Goal: Check status: Check status

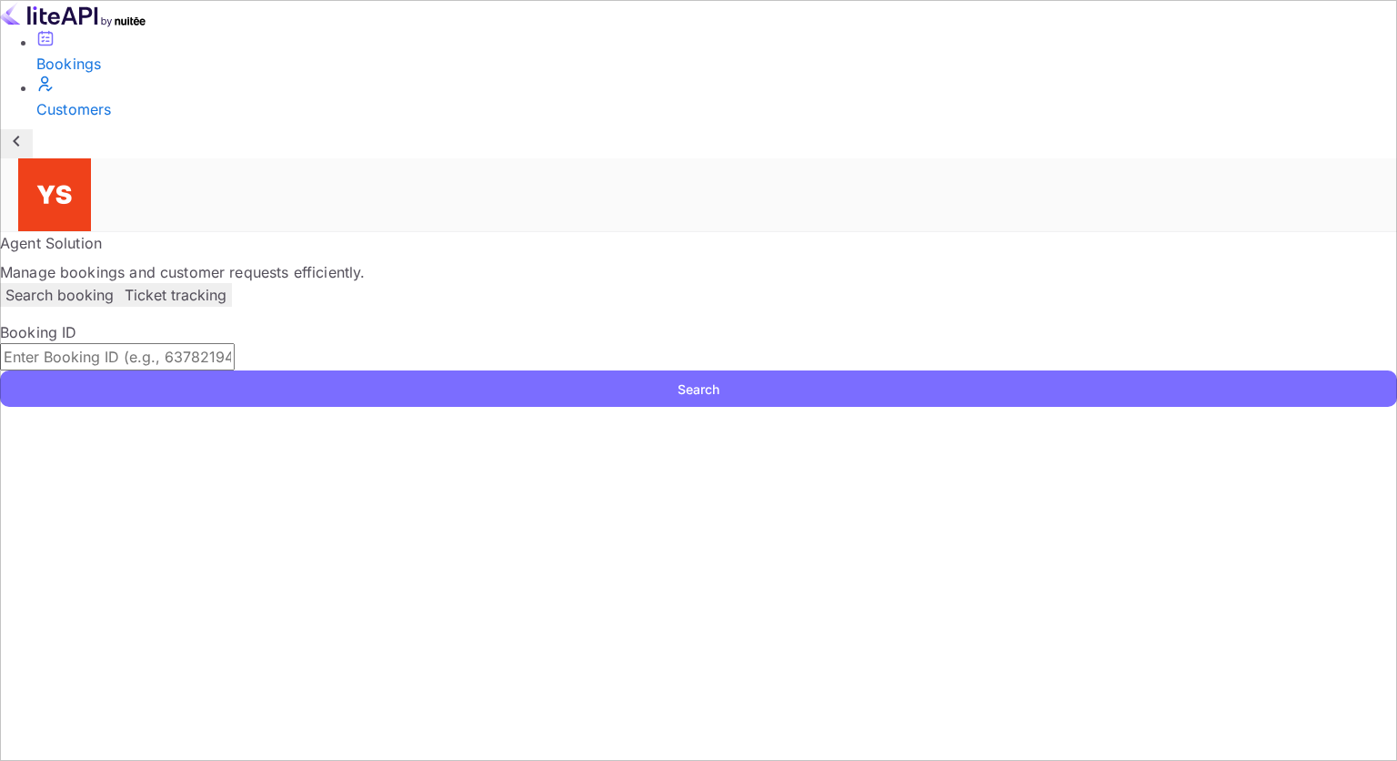
click at [235, 343] on input "text" at bounding box center [117, 356] width 235 height 27
paste input "9883733"
type input "9883733"
click at [1245, 370] on button "Search" at bounding box center [698, 388] width 1397 height 36
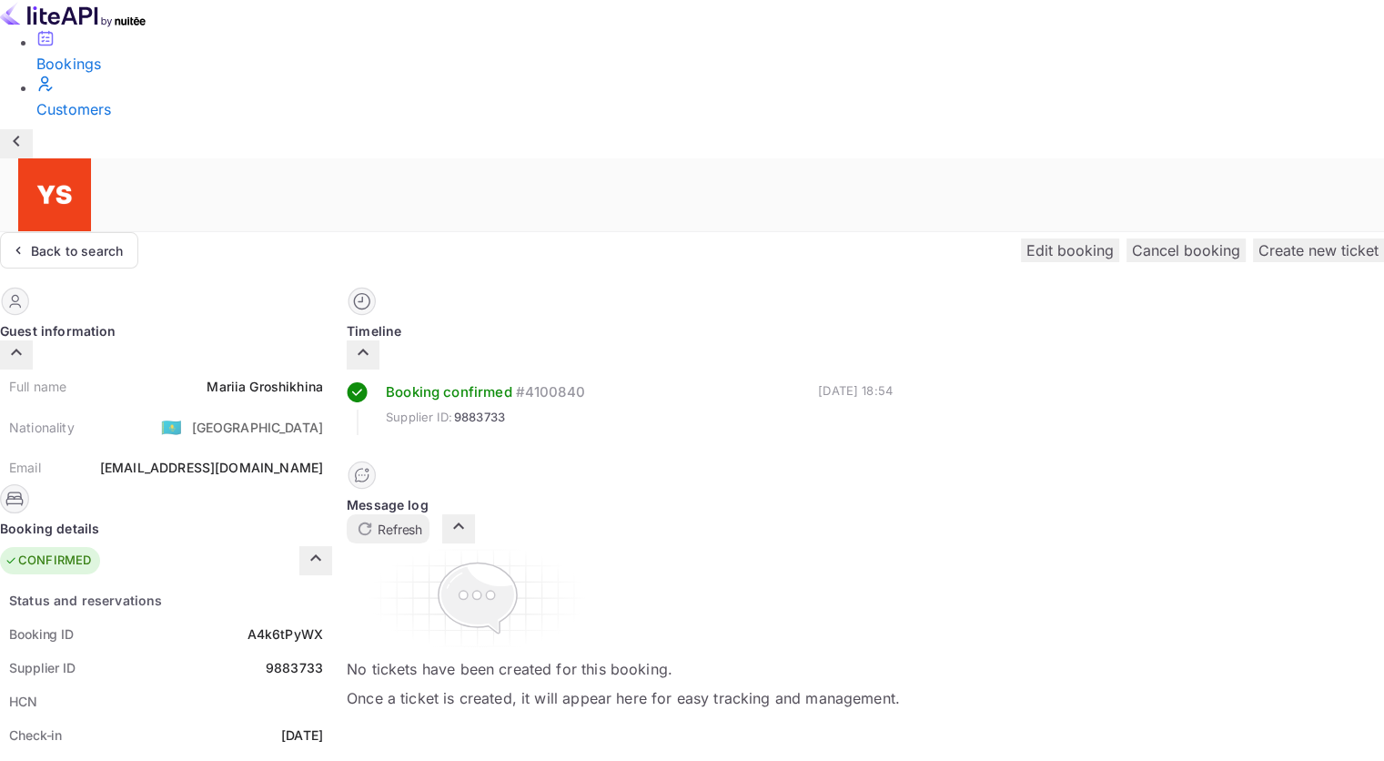
click at [323, 658] on div "9883733" at bounding box center [294, 667] width 57 height 19
copy div "9883733"
click at [323, 377] on div "[PERSON_NAME]" at bounding box center [265, 386] width 116 height 19
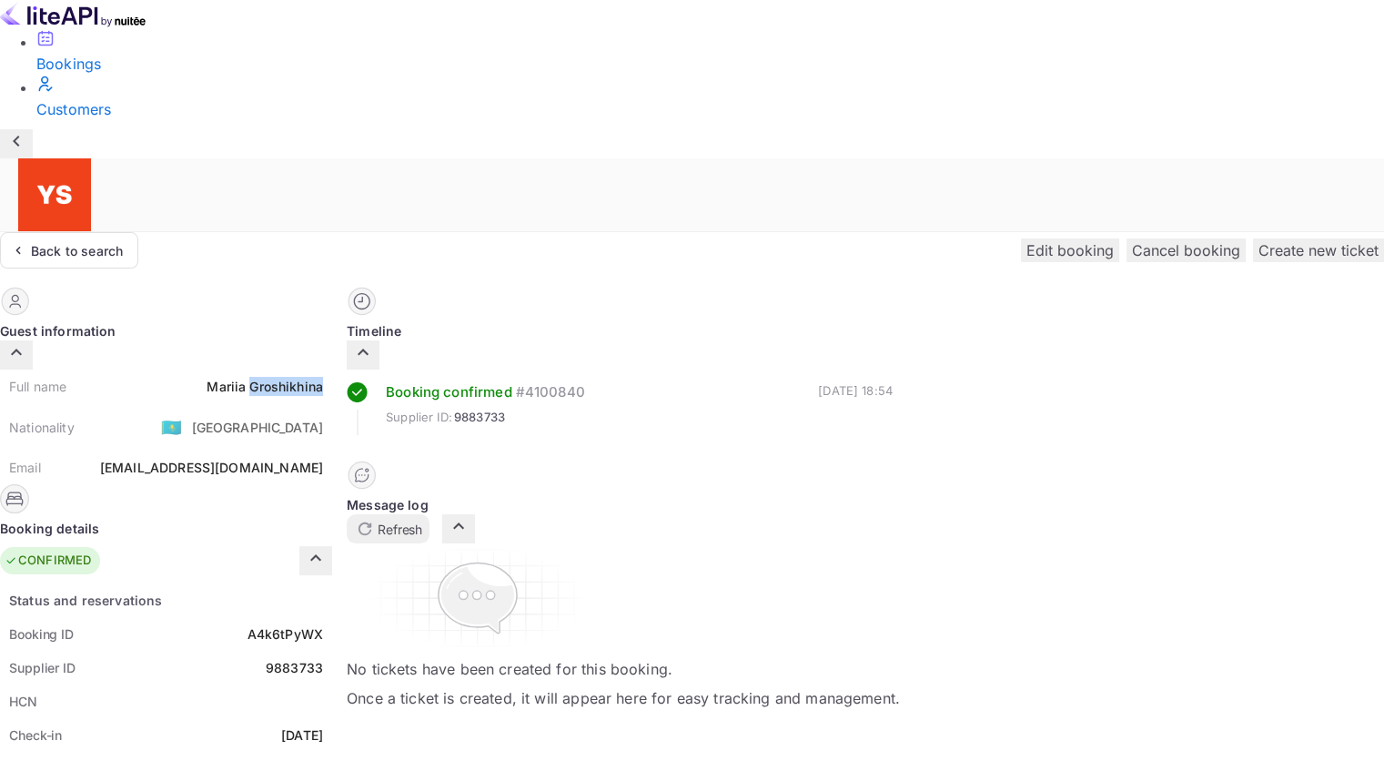
click at [323, 377] on div "[PERSON_NAME]" at bounding box center [265, 386] width 116 height 19
copy div "[PERSON_NAME]"
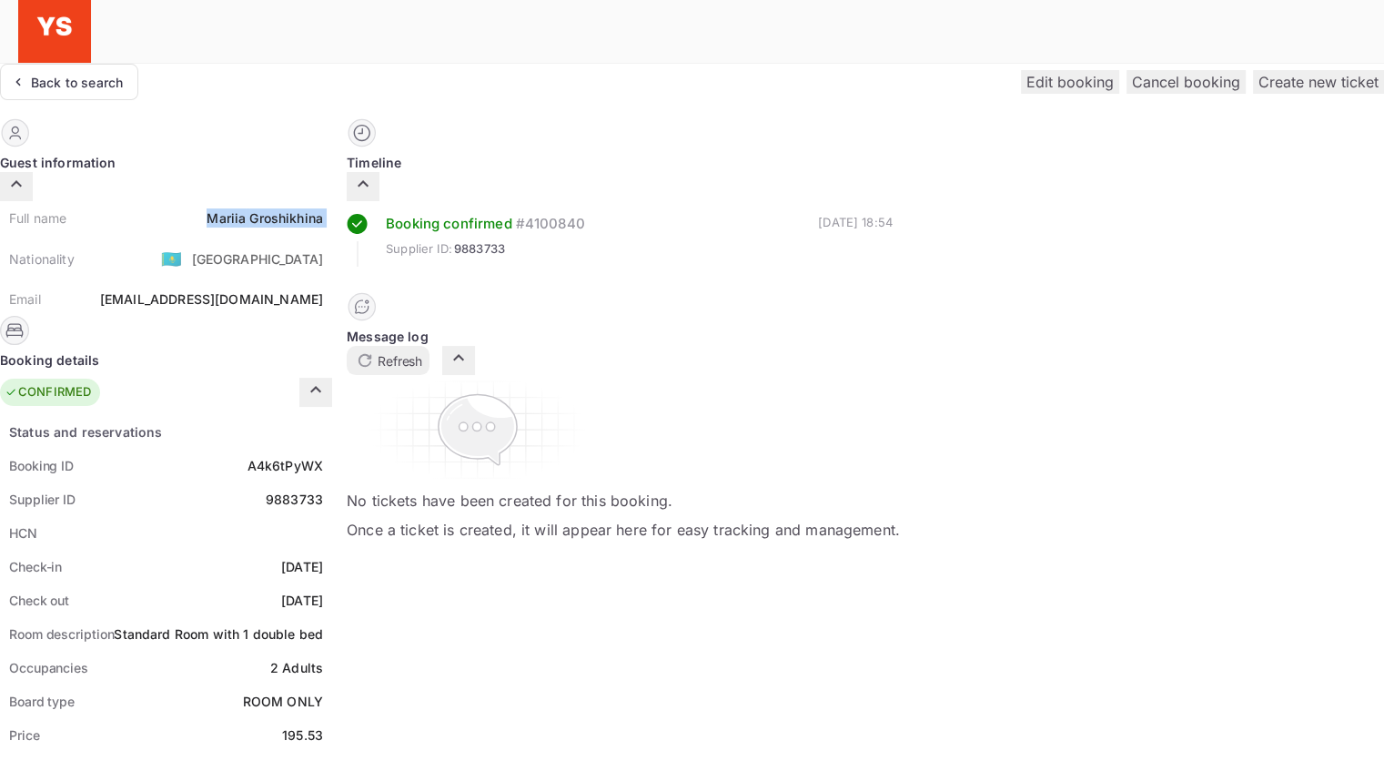
scroll to position [182, 0]
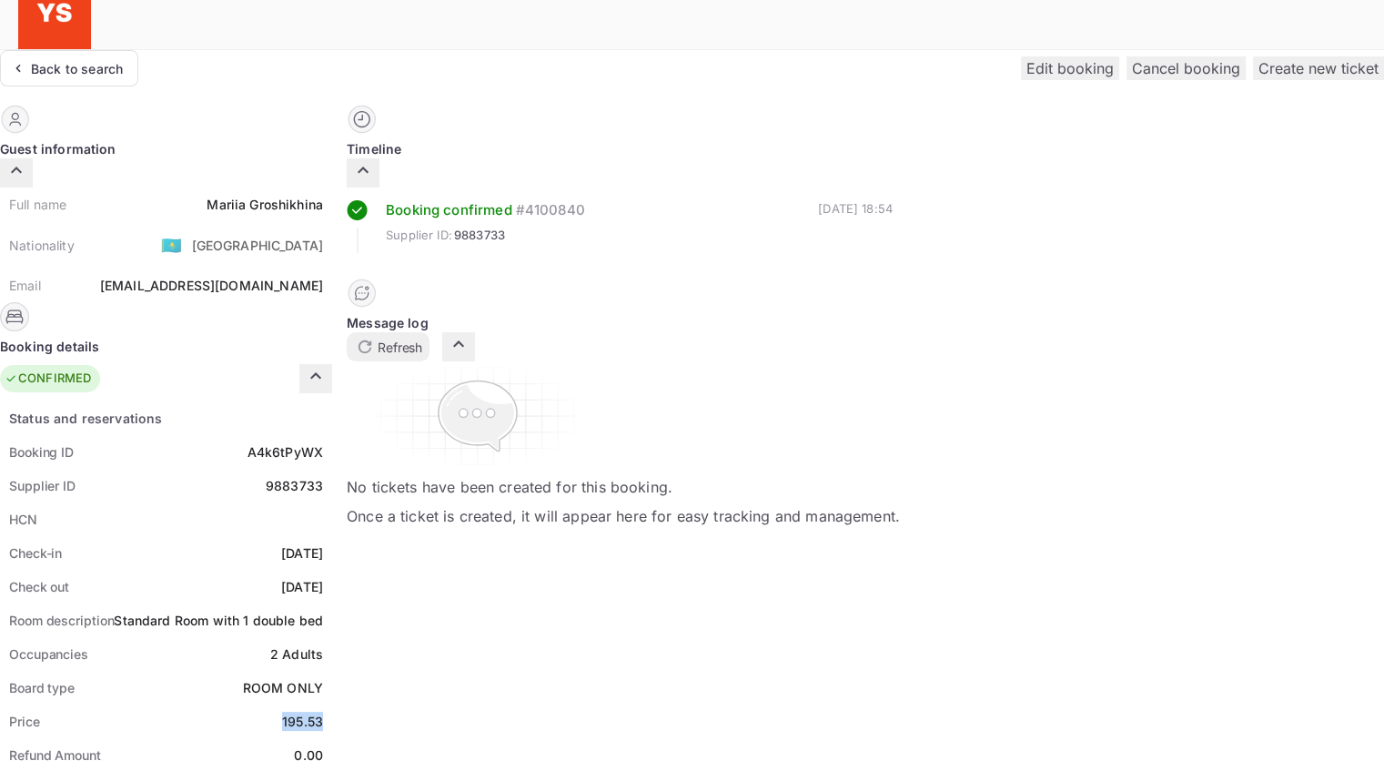
drag, startPoint x: 742, startPoint y: 533, endPoint x: 785, endPoint y: 534, distance: 42.8
click at [332, 704] on div "Price 195.53" at bounding box center [166, 721] width 332 height 34
copy div "195.53"
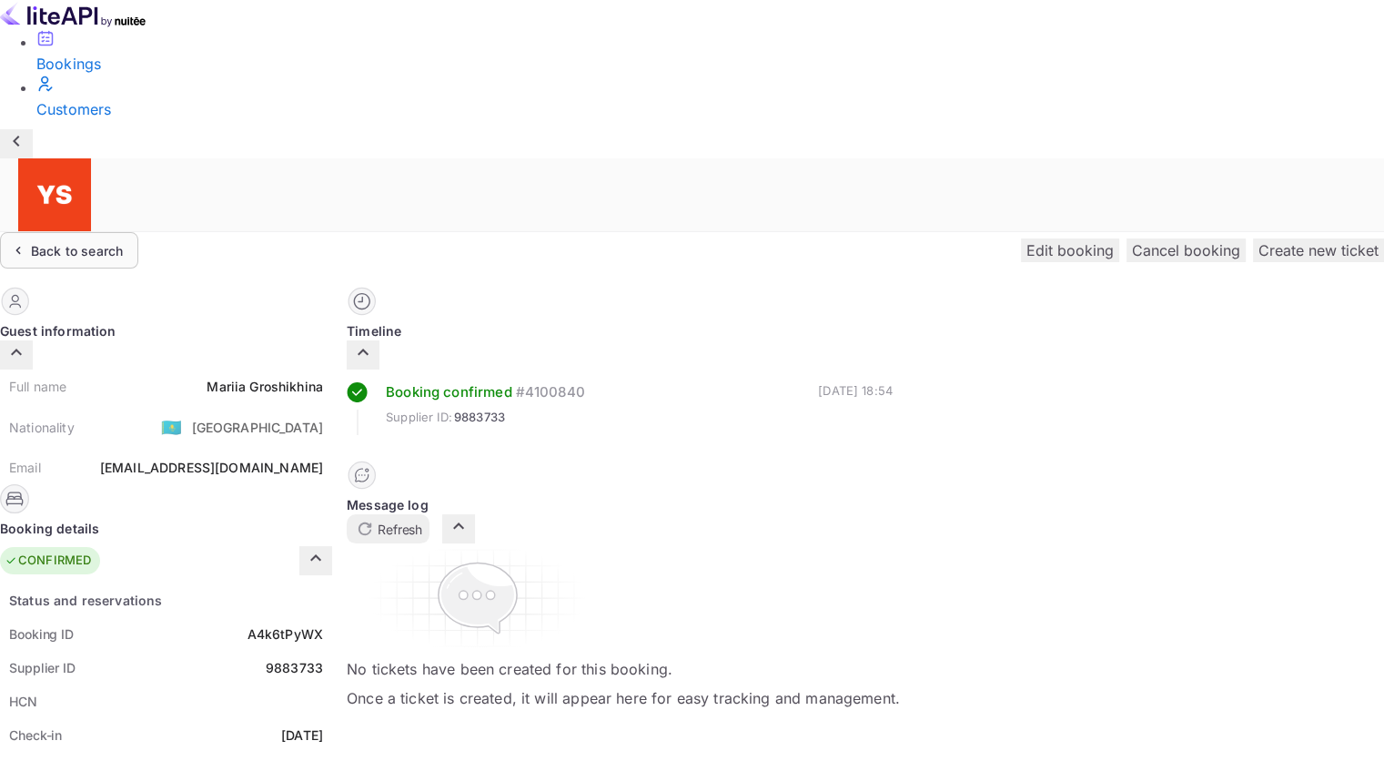
click at [123, 241] on div "Back to search" at bounding box center [77, 250] width 92 height 19
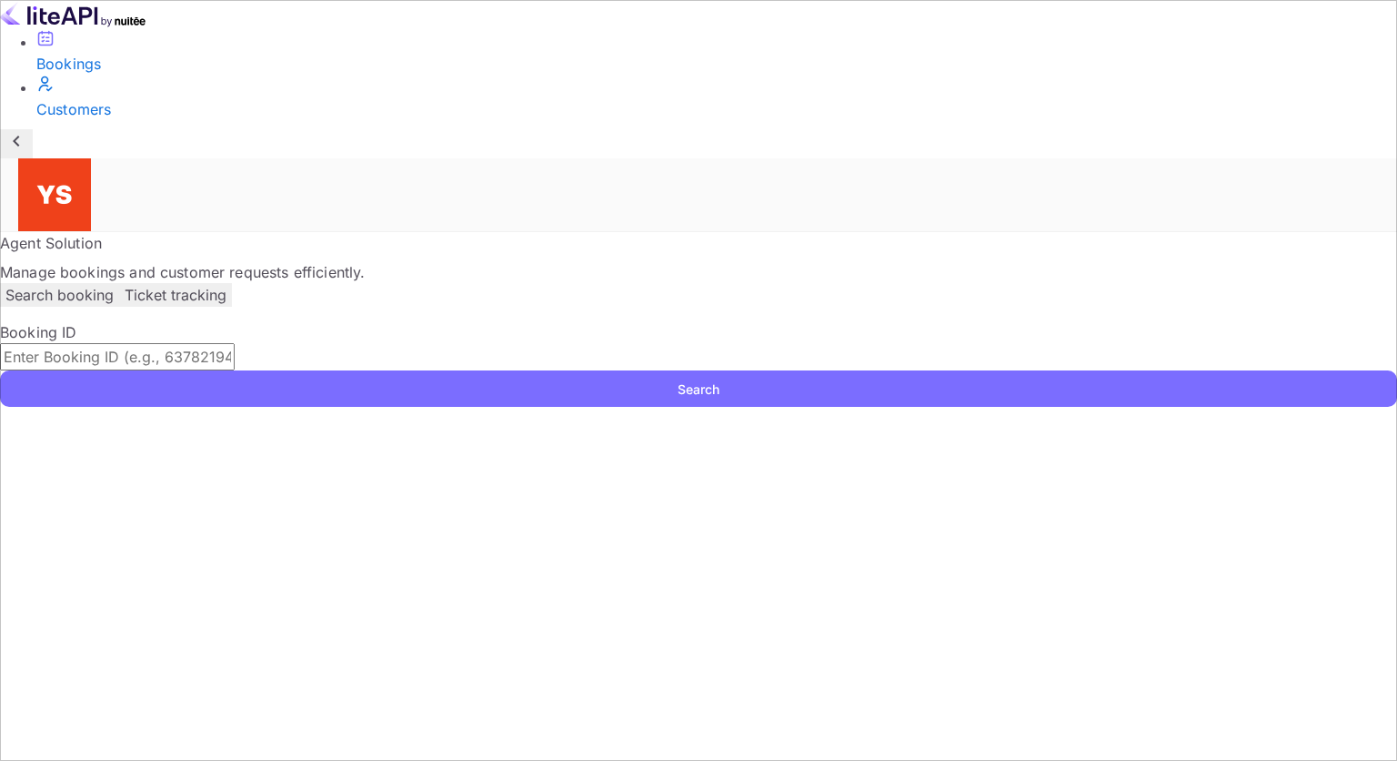
drag, startPoint x: 503, startPoint y: 287, endPoint x: 595, endPoint y: 304, distance: 93.5
click at [235, 343] on input "text" at bounding box center [117, 356] width 235 height 27
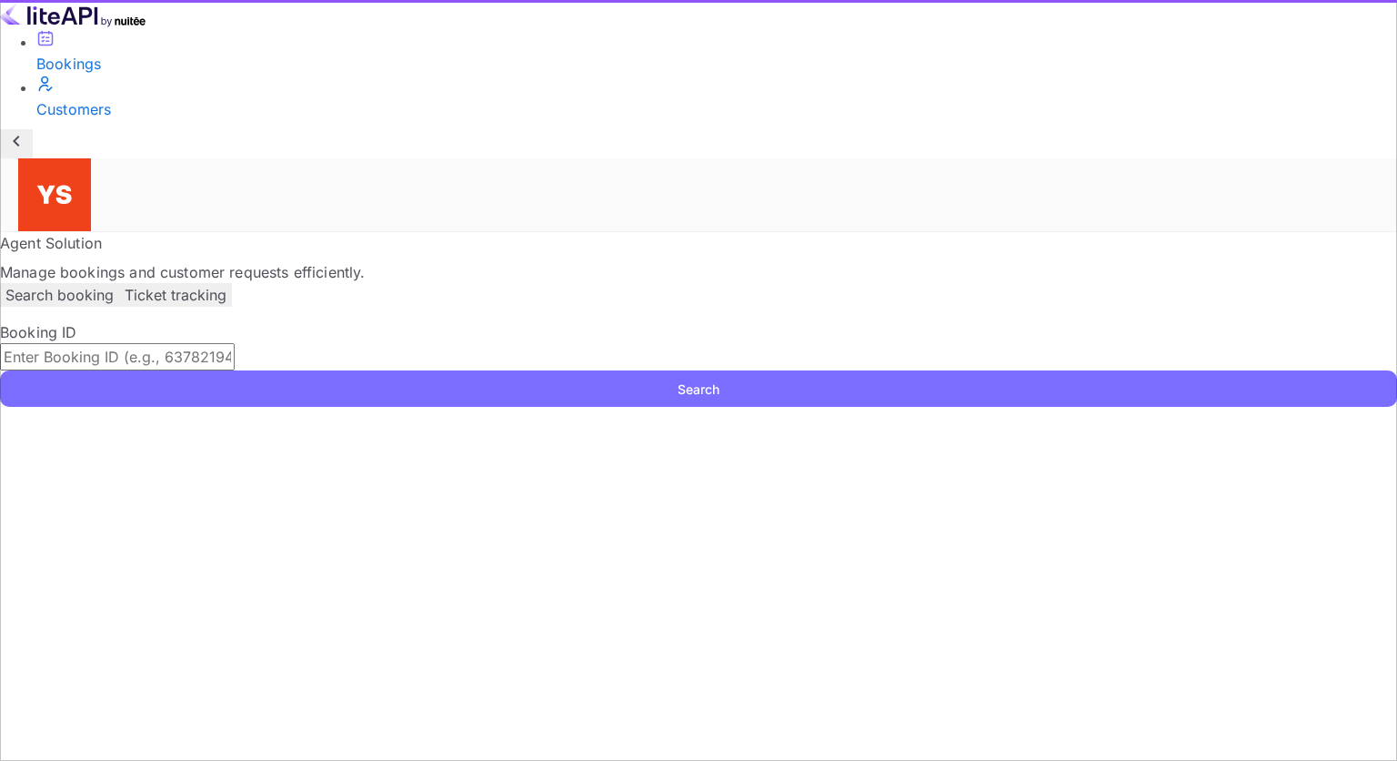
paste input "9833040"
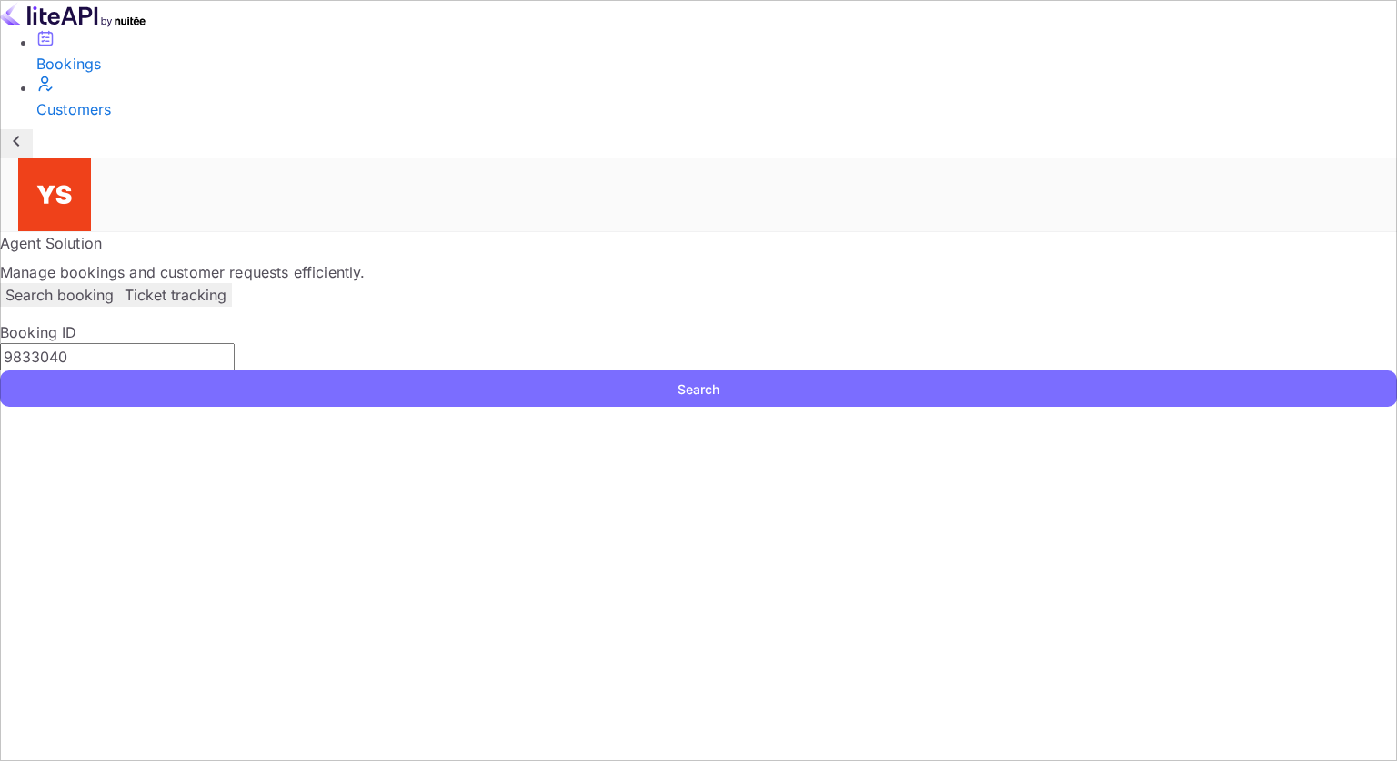
type input "9833040"
click at [1268, 370] on button "Search" at bounding box center [698, 388] width 1397 height 36
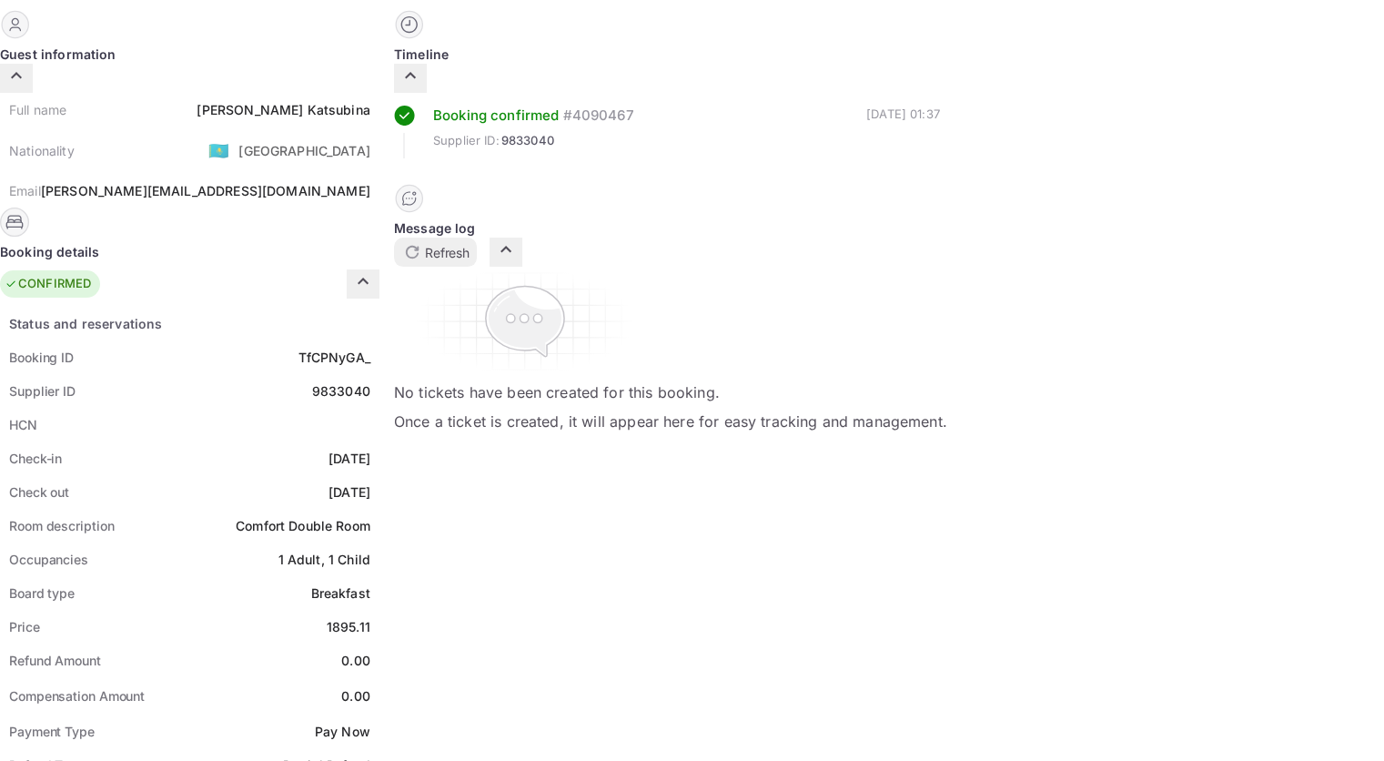
scroll to position [273, 0]
